Goal: Task Accomplishment & Management: Use online tool/utility

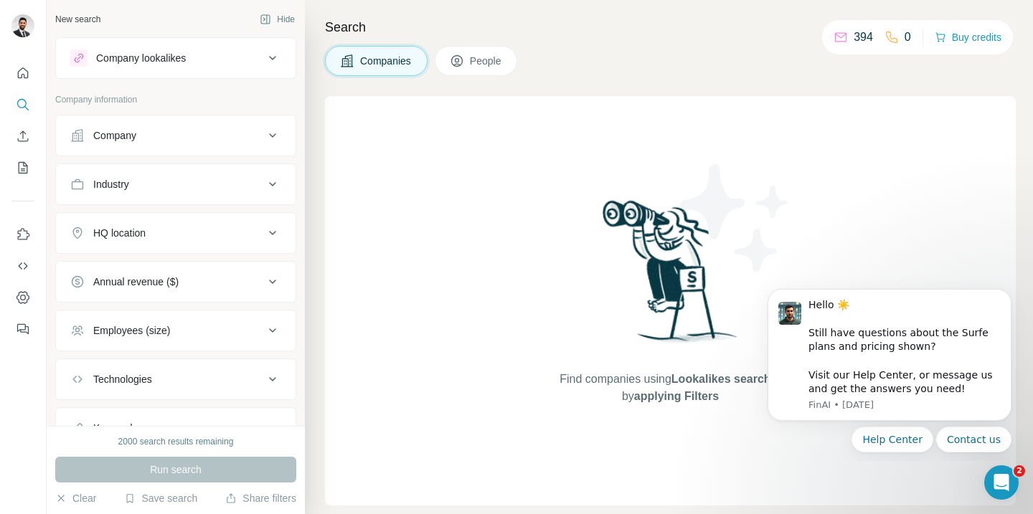
click at [806, 169] on div "Find companies using Lookalikes search or by applying Filters" at bounding box center [670, 301] width 691 height 410
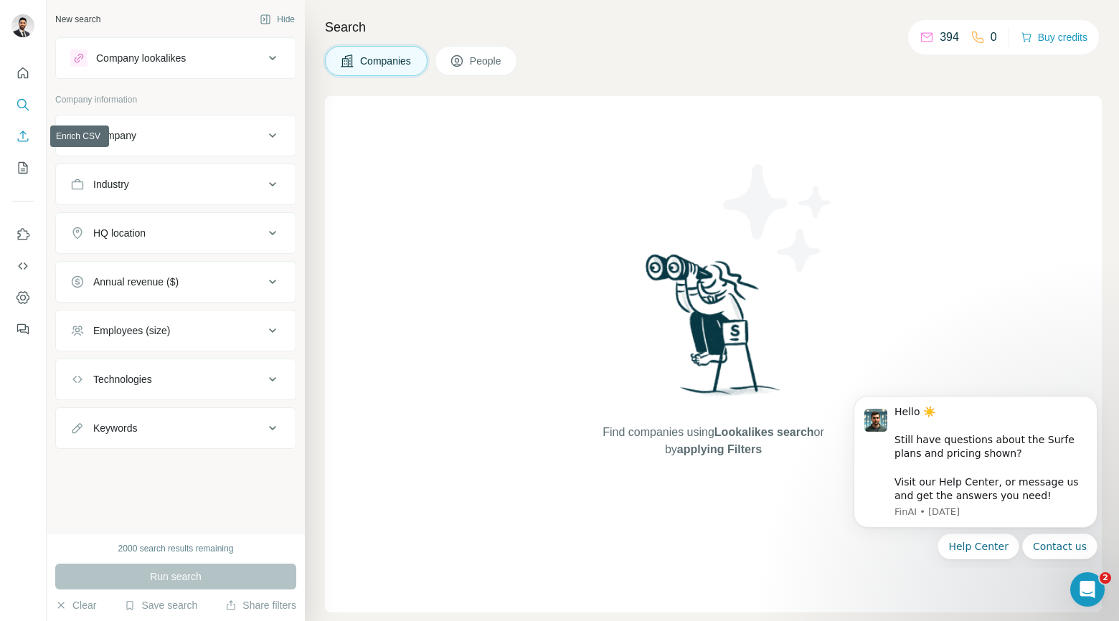
click at [27, 144] on button "Enrich CSV" at bounding box center [22, 136] width 23 height 26
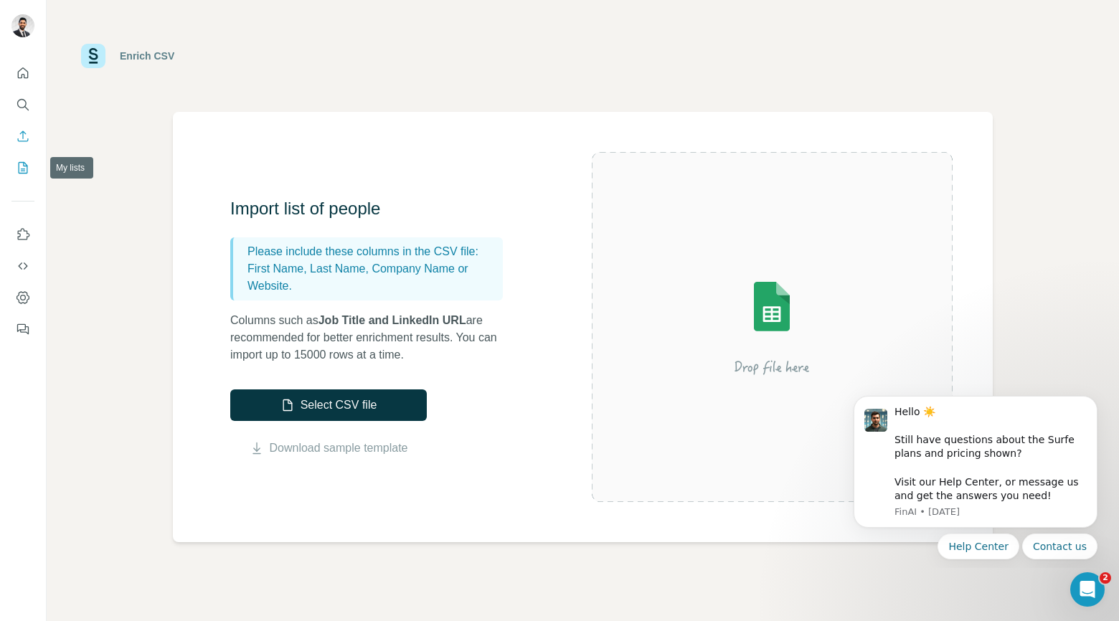
click at [27, 168] on icon "My lists" at bounding box center [23, 167] width 9 height 11
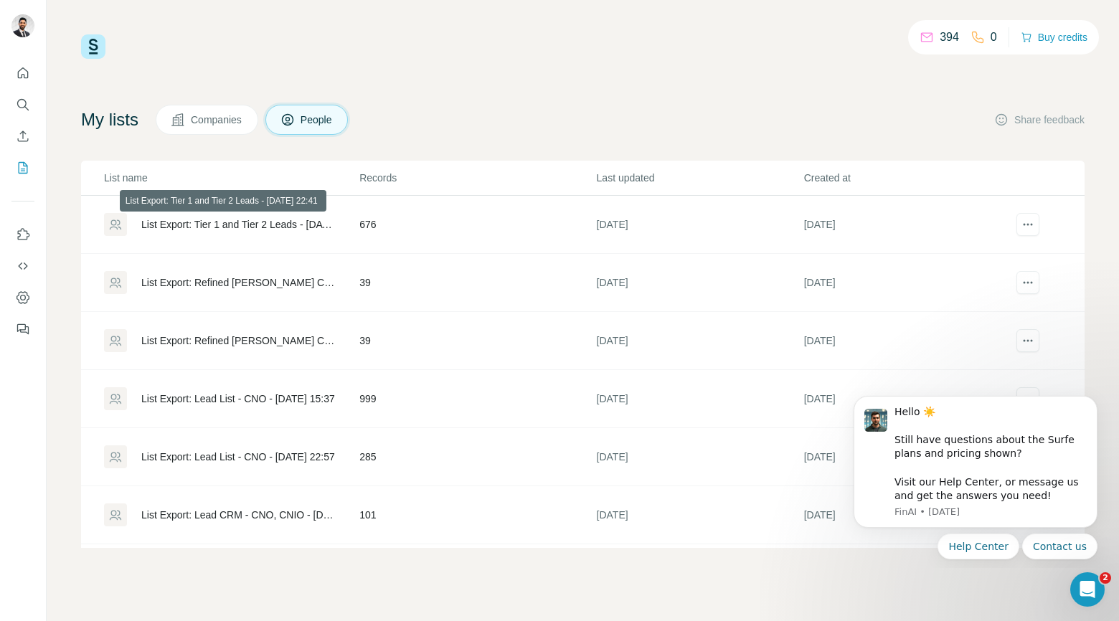
click at [217, 222] on div "List Export: Tier 1 and Tier 2 Leads - [DATE] 22:41" at bounding box center [238, 224] width 194 height 14
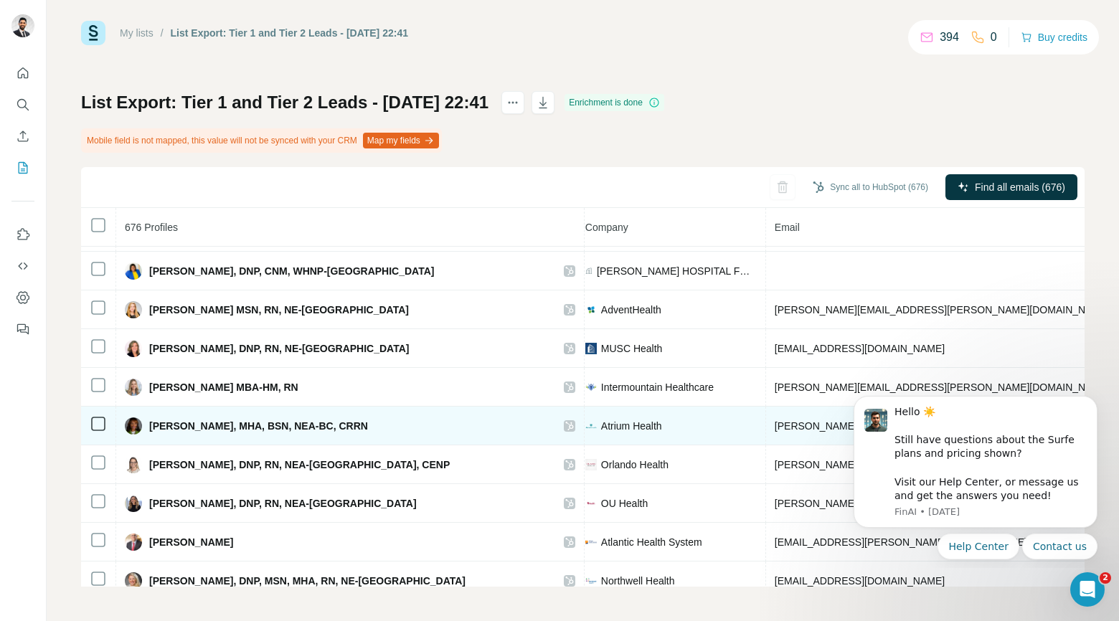
scroll to position [656, 367]
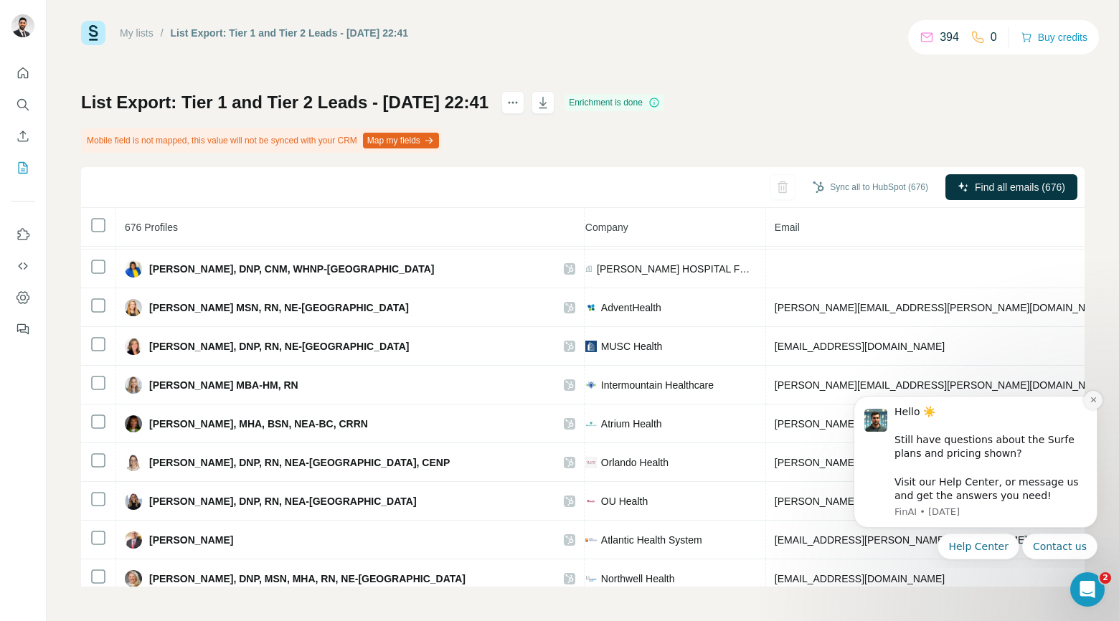
click at [1032, 400] on icon "Dismiss notification" at bounding box center [1094, 400] width 8 height 8
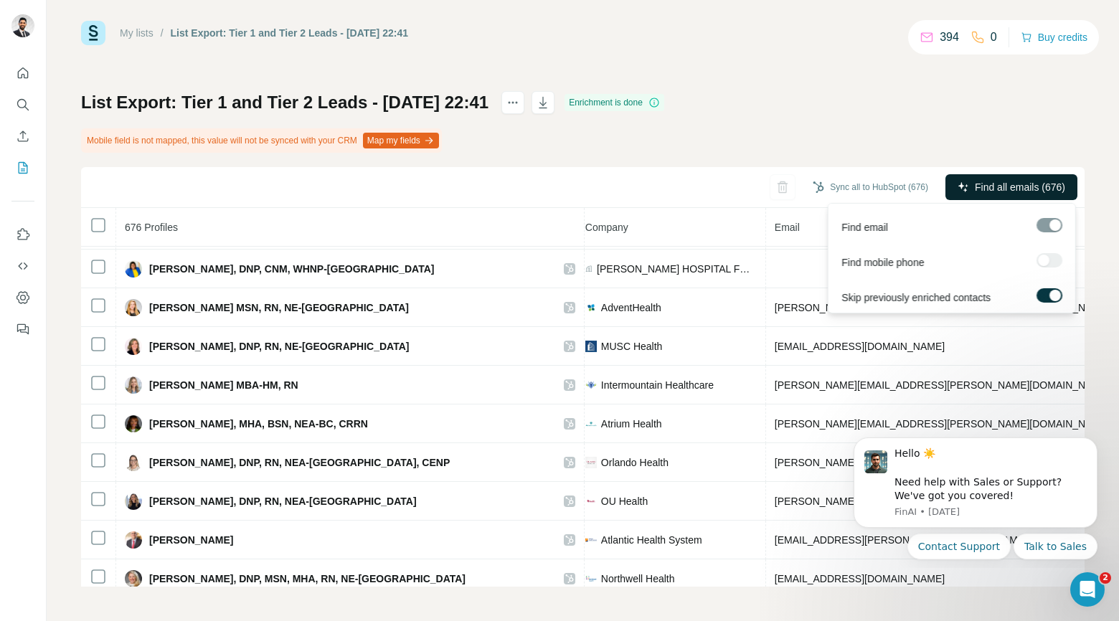
click at [1032, 180] on span "Find all emails (676)" at bounding box center [1020, 187] width 90 height 14
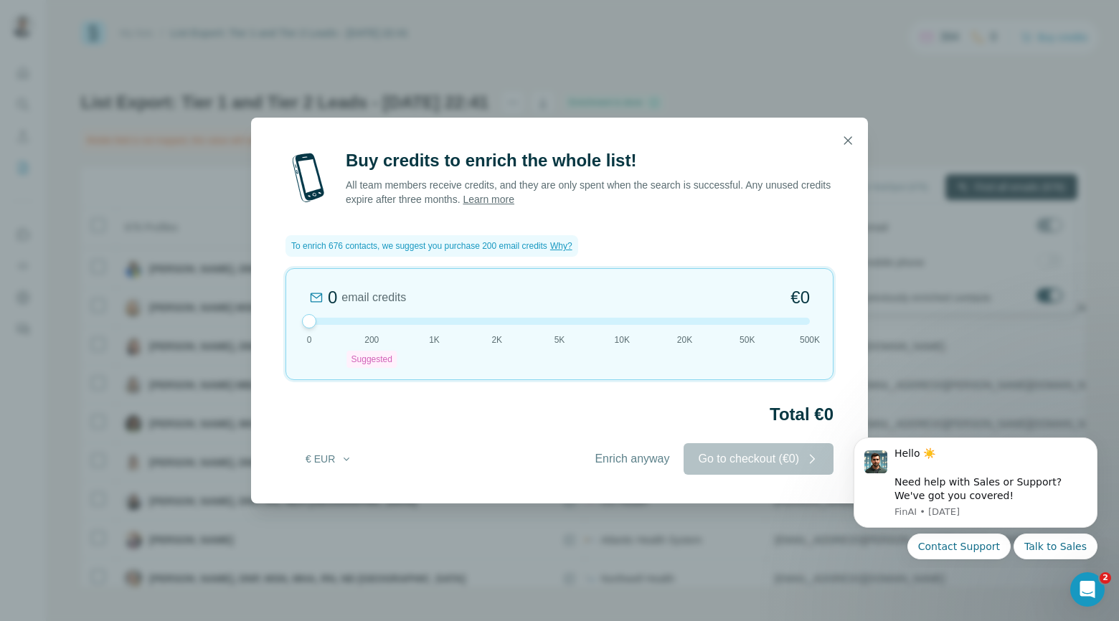
drag, startPoint x: 375, startPoint y: 314, endPoint x: 247, endPoint y: 318, distance: 128.4
click at [247, 318] on div "Buy credits to enrich the whole list! All team members receive credits, and the…" at bounding box center [559, 310] width 1119 height 621
drag, startPoint x: 845, startPoint y: 143, endPoint x: 579, endPoint y: 455, distance: 410.1
click at [579, 455] on dialog "Buy credits to enrich the whole list! All team members receive credits, and the…" at bounding box center [559, 311] width 617 height 386
click at [616, 455] on span "Enrich anyway" at bounding box center [632, 458] width 75 height 17
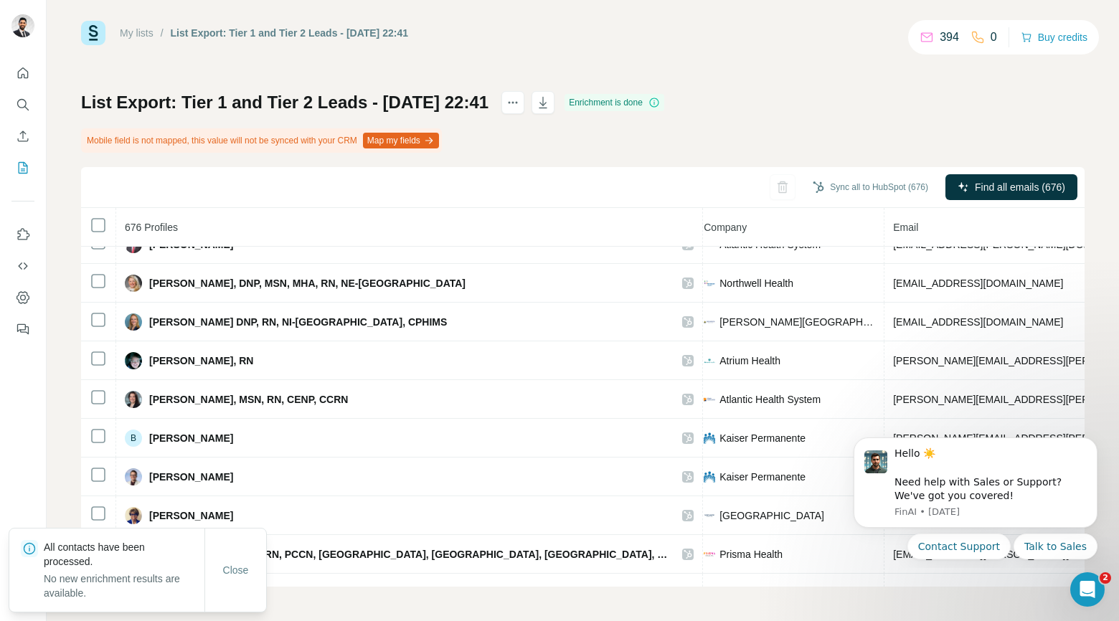
scroll to position [956, 367]
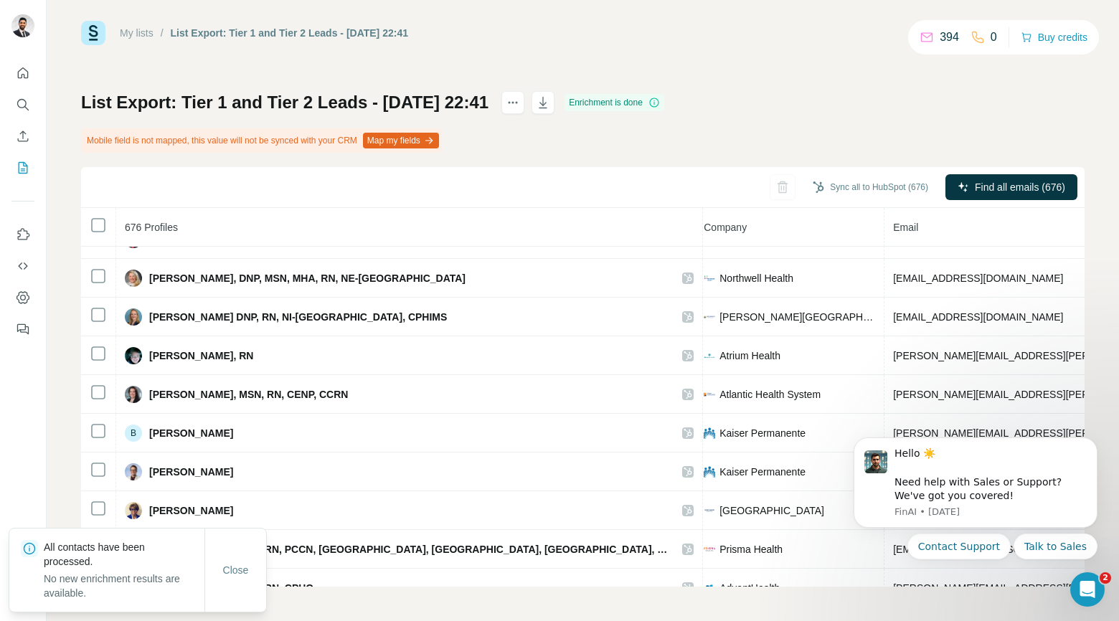
click at [265, 514] on div "Close" at bounding box center [235, 570] width 61 height 29
click at [243, 514] on button "Close" at bounding box center [236, 570] width 46 height 26
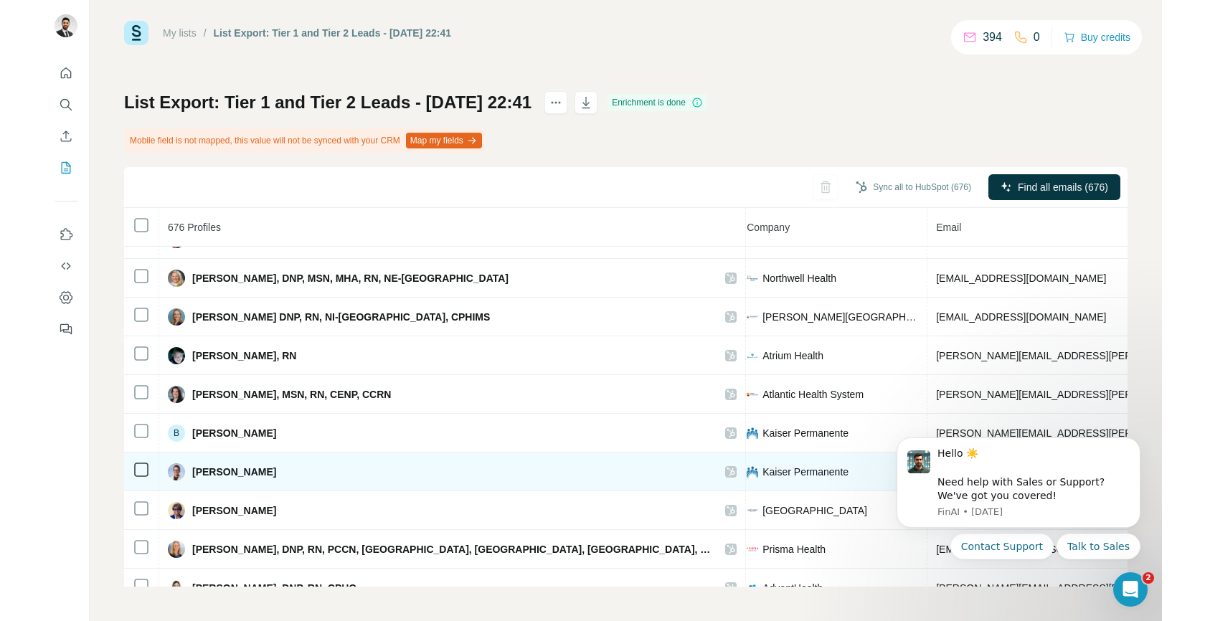
scroll to position [1209, 367]
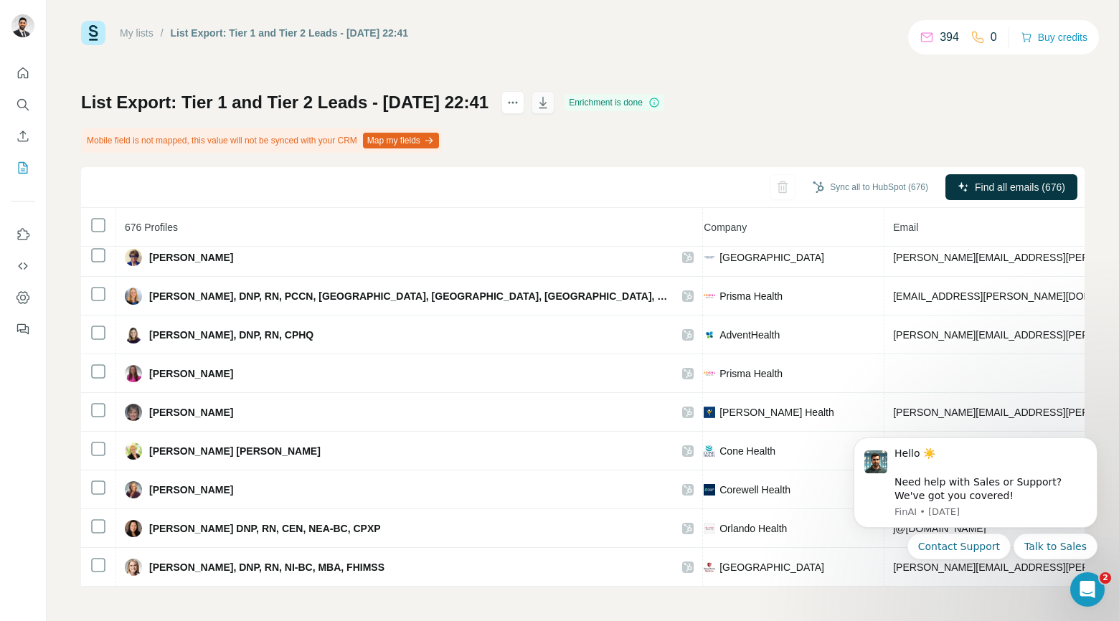
click at [550, 102] on icon "button" at bounding box center [543, 102] width 14 height 14
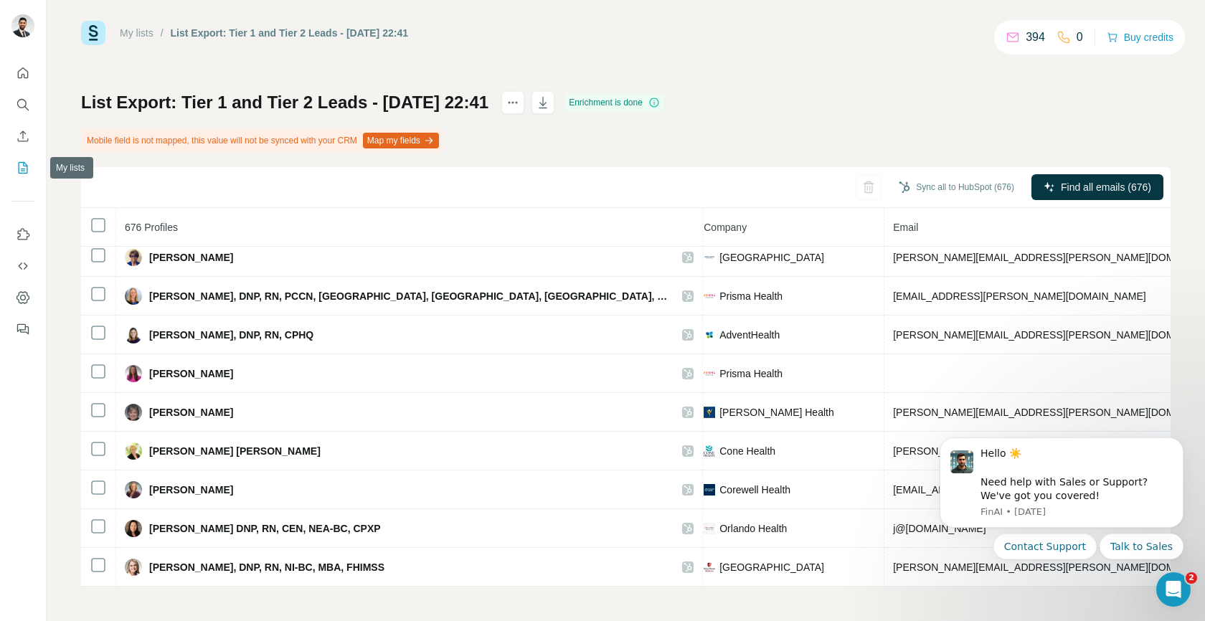
click at [23, 163] on icon "My lists" at bounding box center [24, 166] width 7 height 9
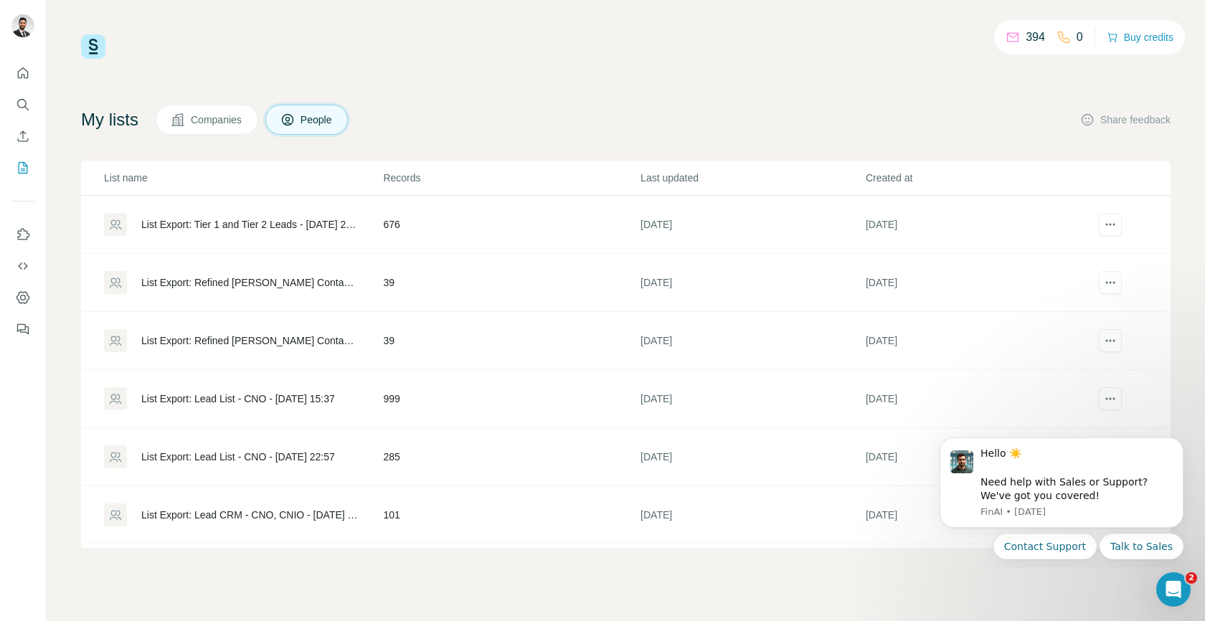
click at [209, 118] on span "Companies" at bounding box center [217, 120] width 52 height 14
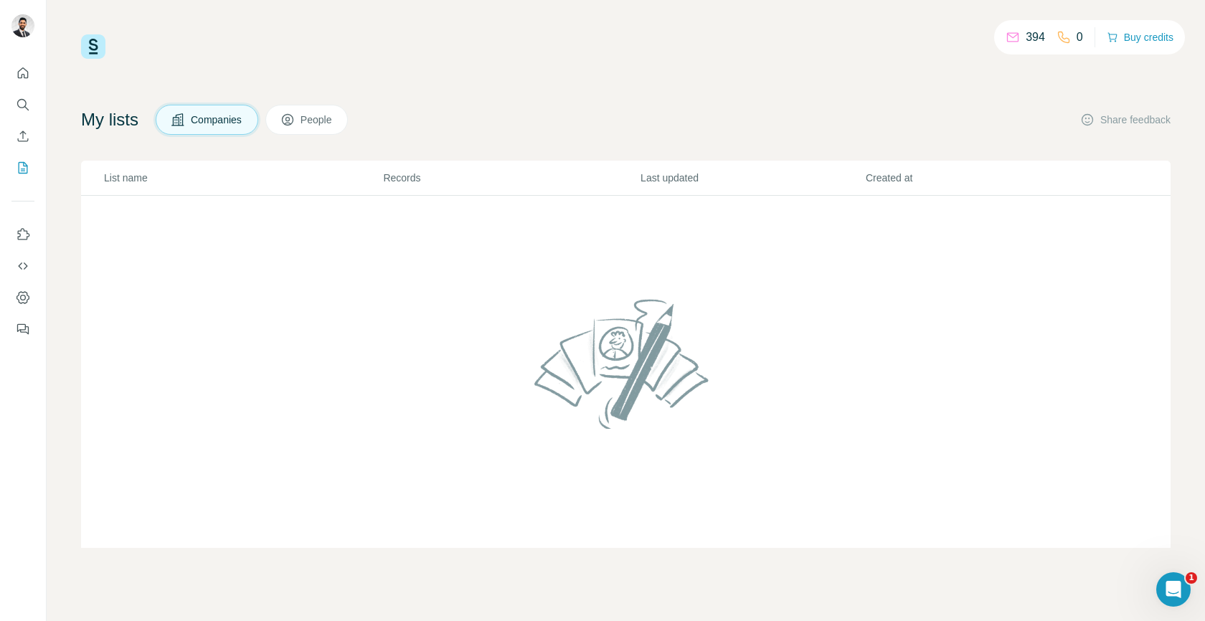
click at [311, 115] on span "People" at bounding box center [317, 120] width 33 height 14
